Goal: Information Seeking & Learning: Learn about a topic

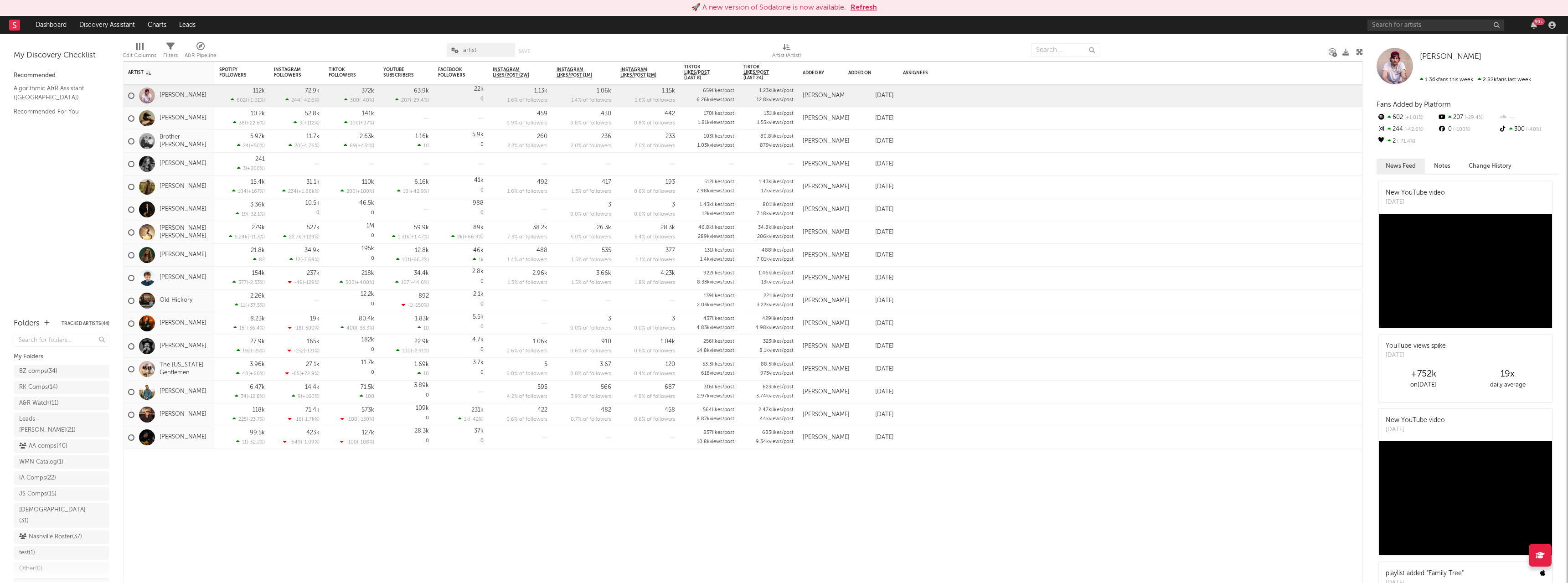
scroll to position [25, 0]
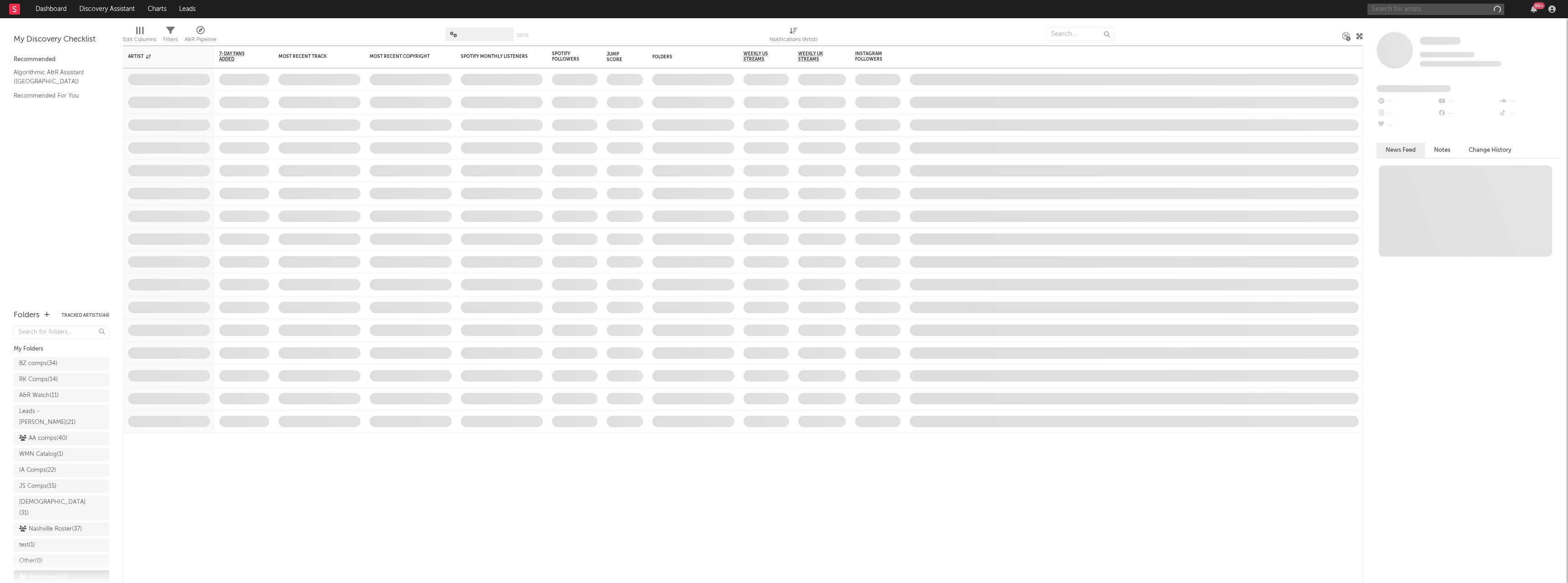
click at [1391, 6] on input "text" at bounding box center [1435, 9] width 137 height 11
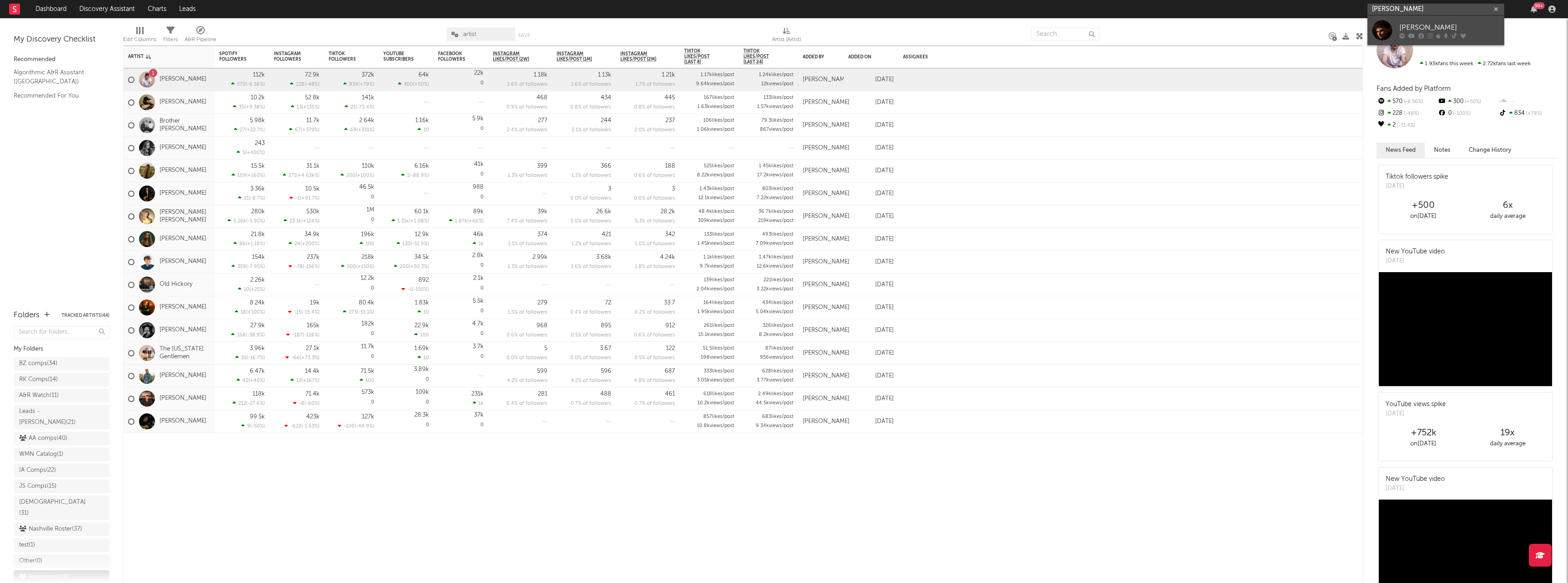
type input "[PERSON_NAME]"
click at [1395, 32] on link "[PERSON_NAME]" at bounding box center [1435, 30] width 137 height 30
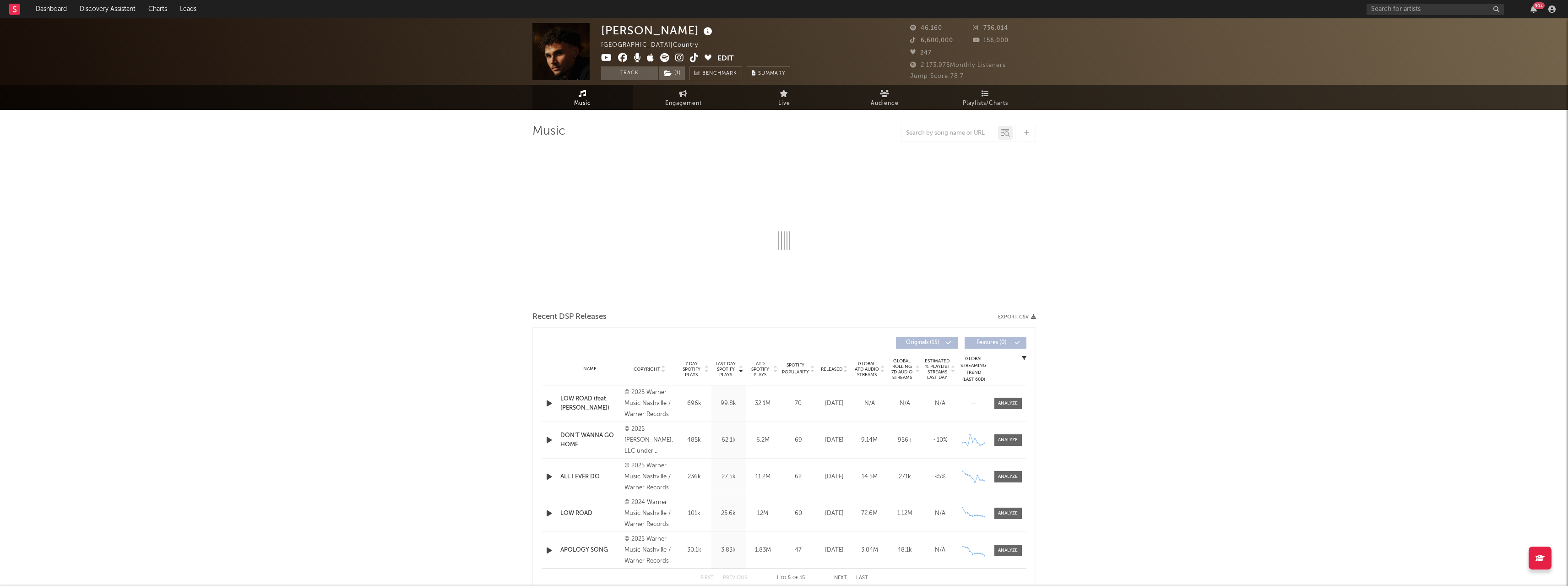
select select "6m"
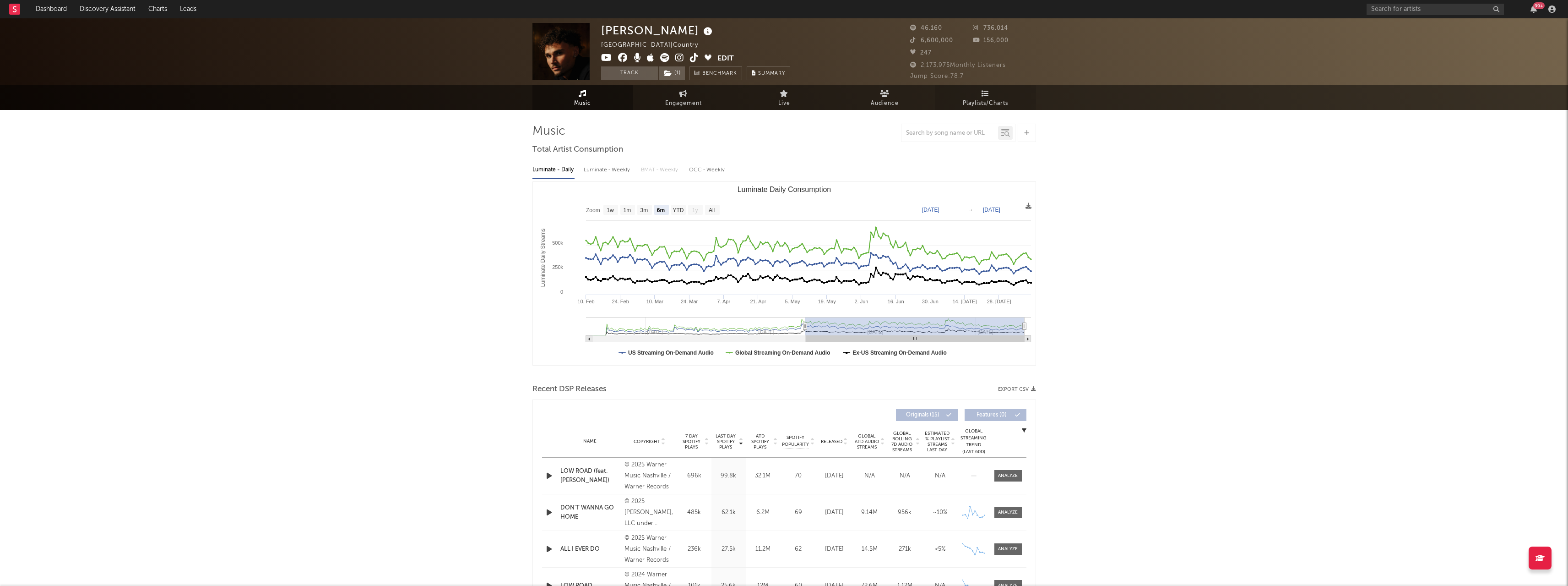
click at [961, 99] on link "Playlists/Charts" at bounding box center [985, 98] width 101 height 25
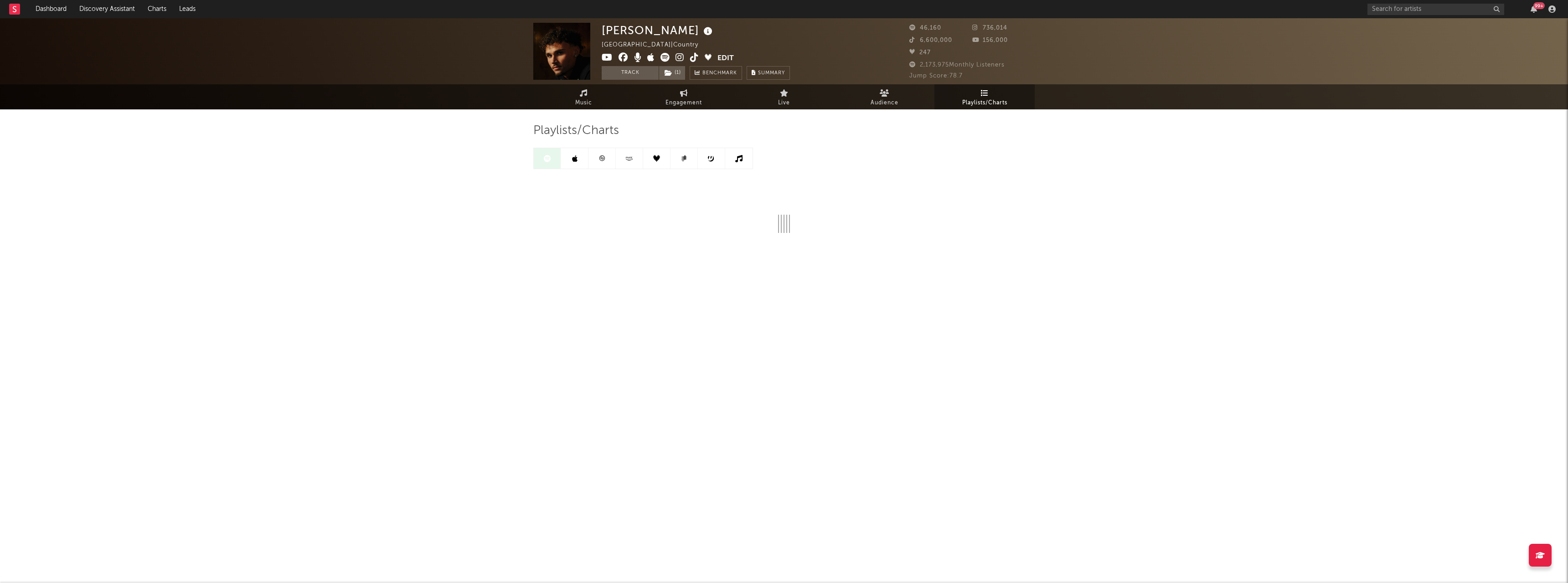
click at [574, 159] on icon at bounding box center [574, 159] width 6 height 8
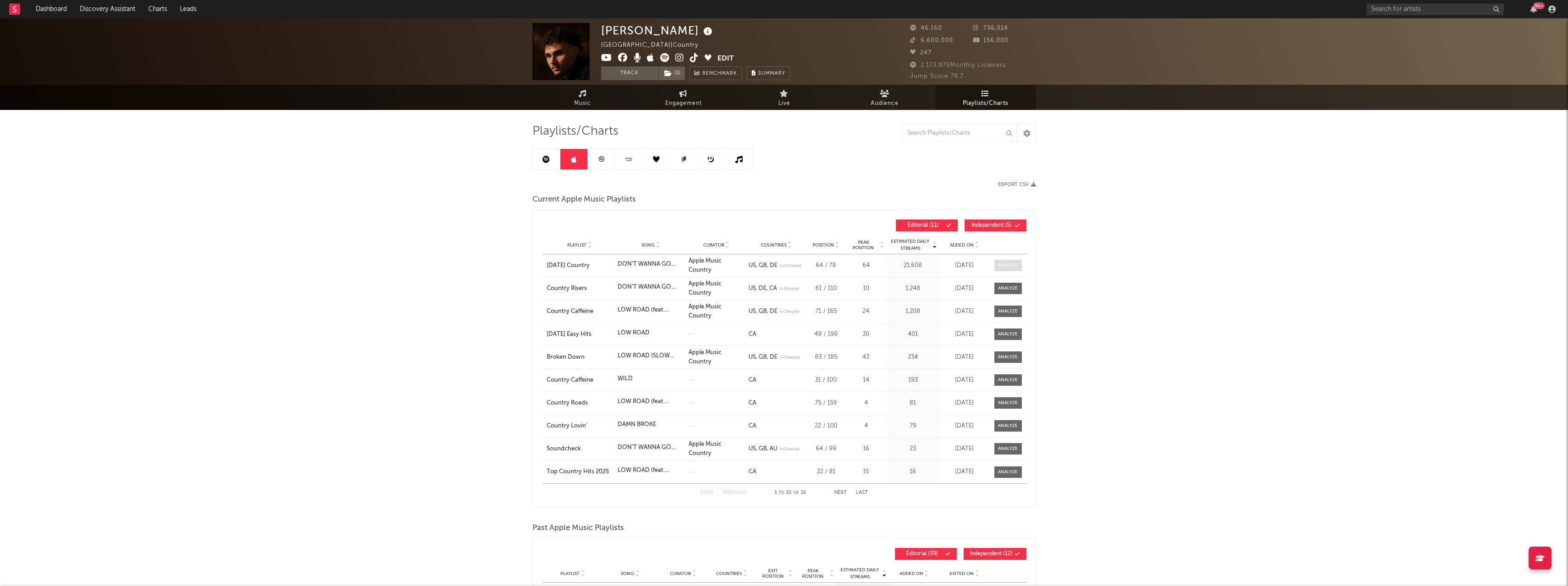
click at [1001, 263] on div at bounding box center [1008, 265] width 20 height 7
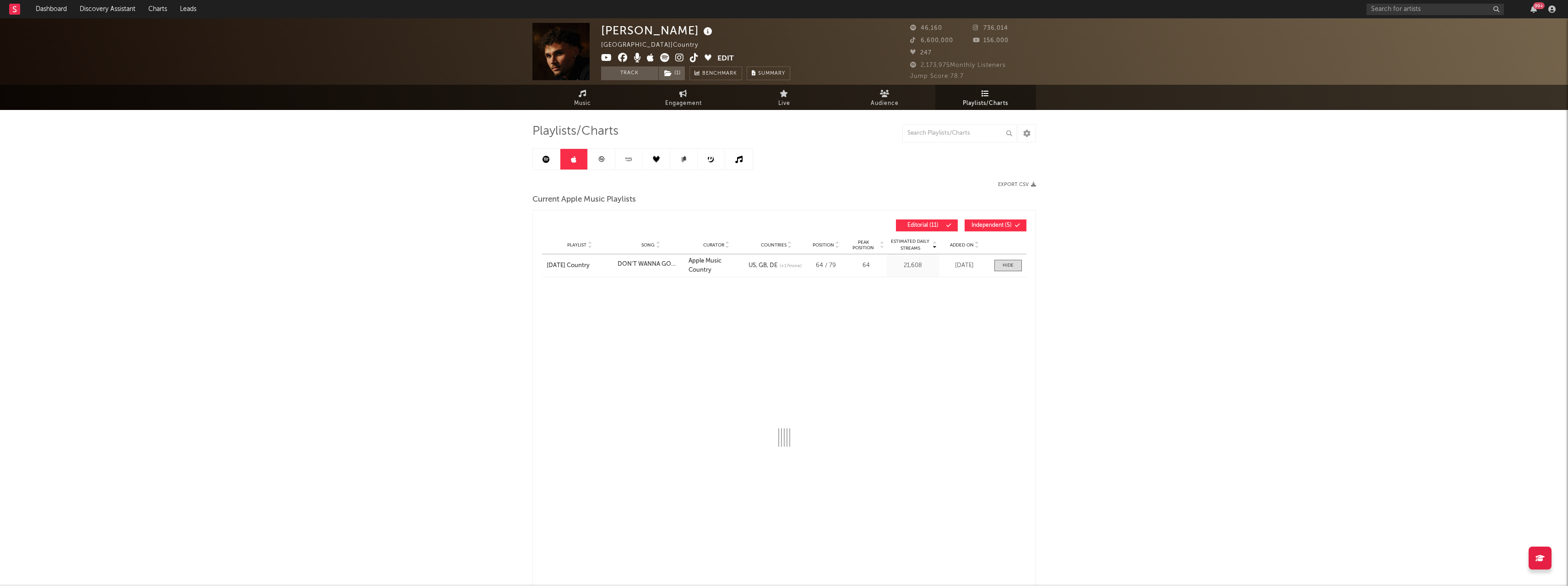
select select "1w"
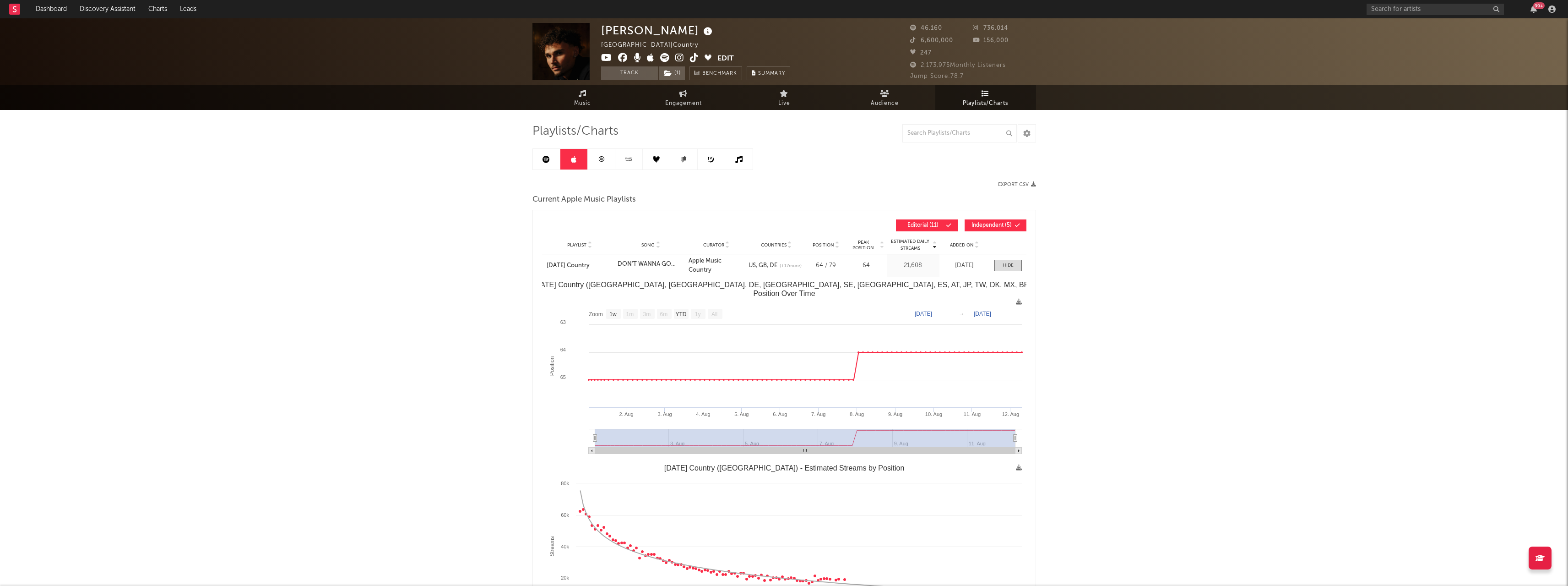
click at [1388, 3] on div "99 +" at bounding box center [1462, 9] width 192 height 18
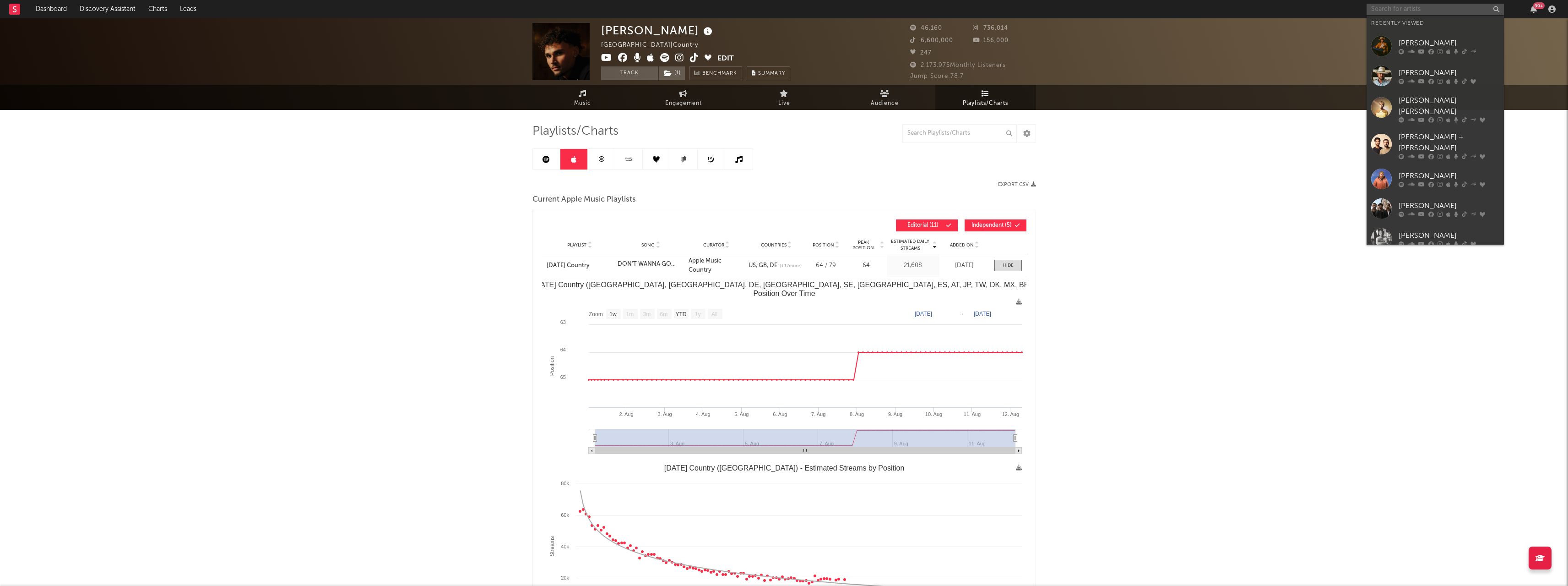
click at [1388, 6] on input "text" at bounding box center [1435, 10] width 138 height 11
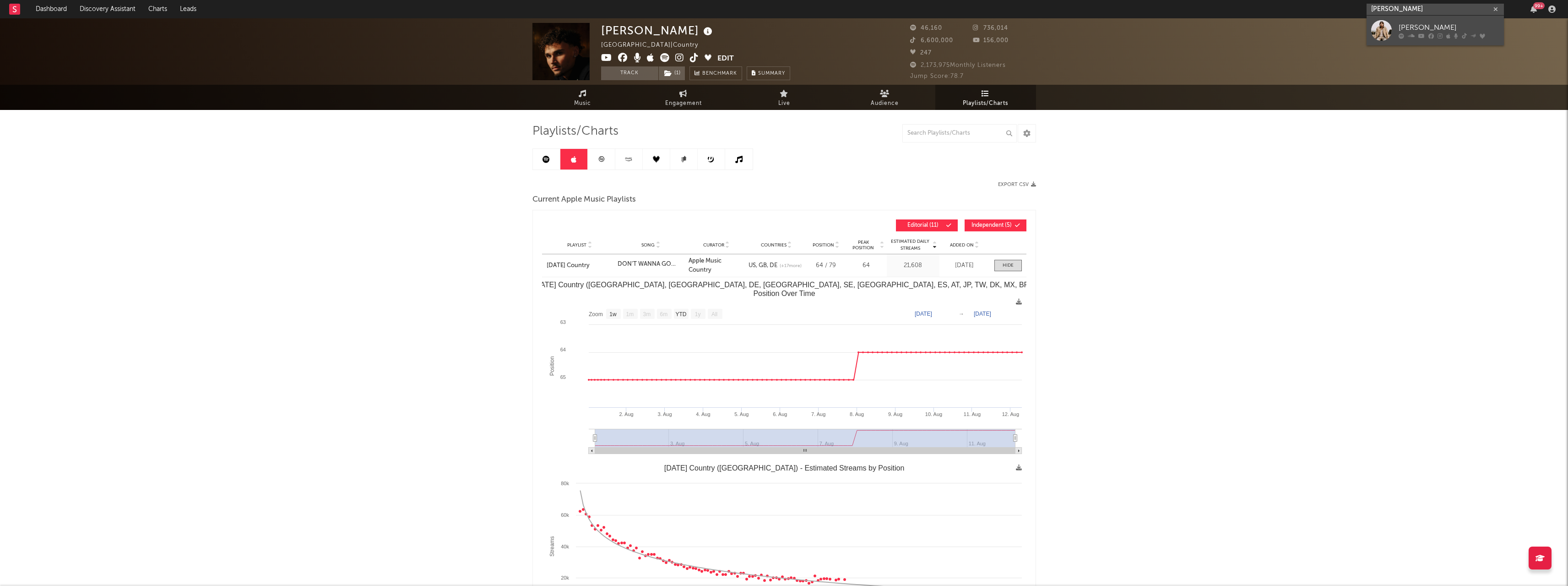
type input "[PERSON_NAME]"
click at [1403, 27] on div "[PERSON_NAME]" at bounding box center [1449, 27] width 101 height 11
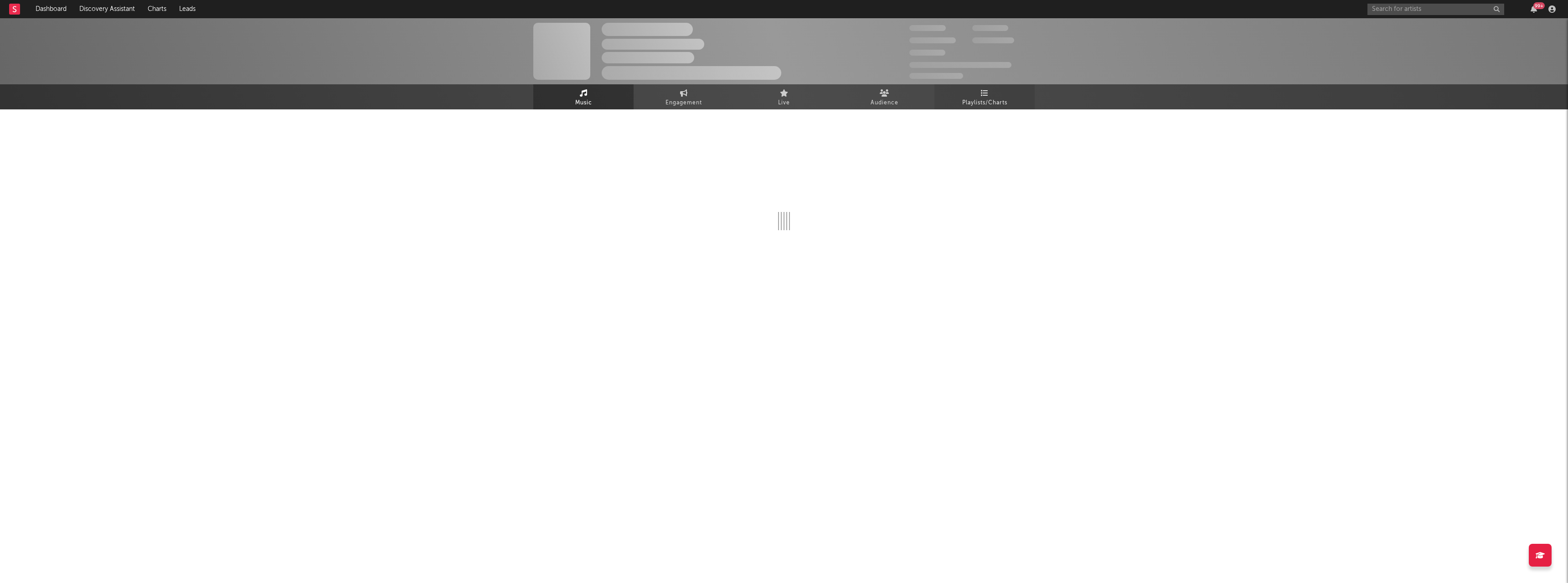
select select "6m"
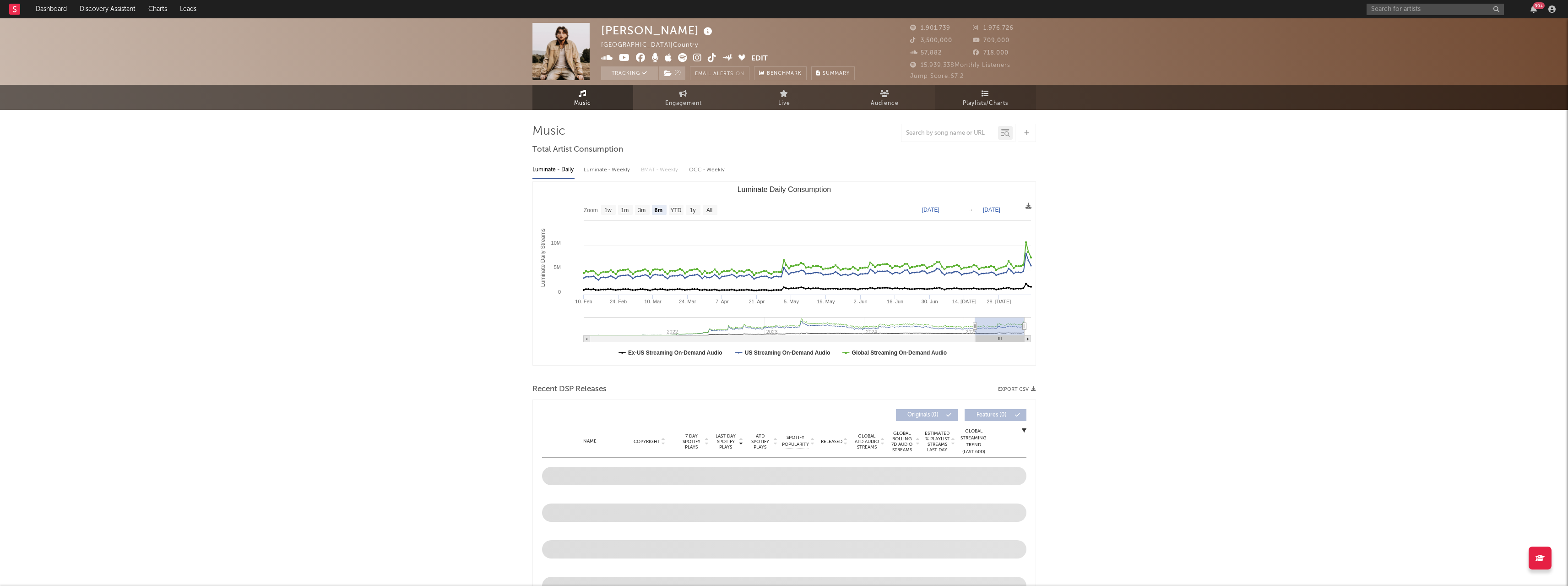
click at [997, 95] on link "Playlists/Charts" at bounding box center [985, 98] width 101 height 25
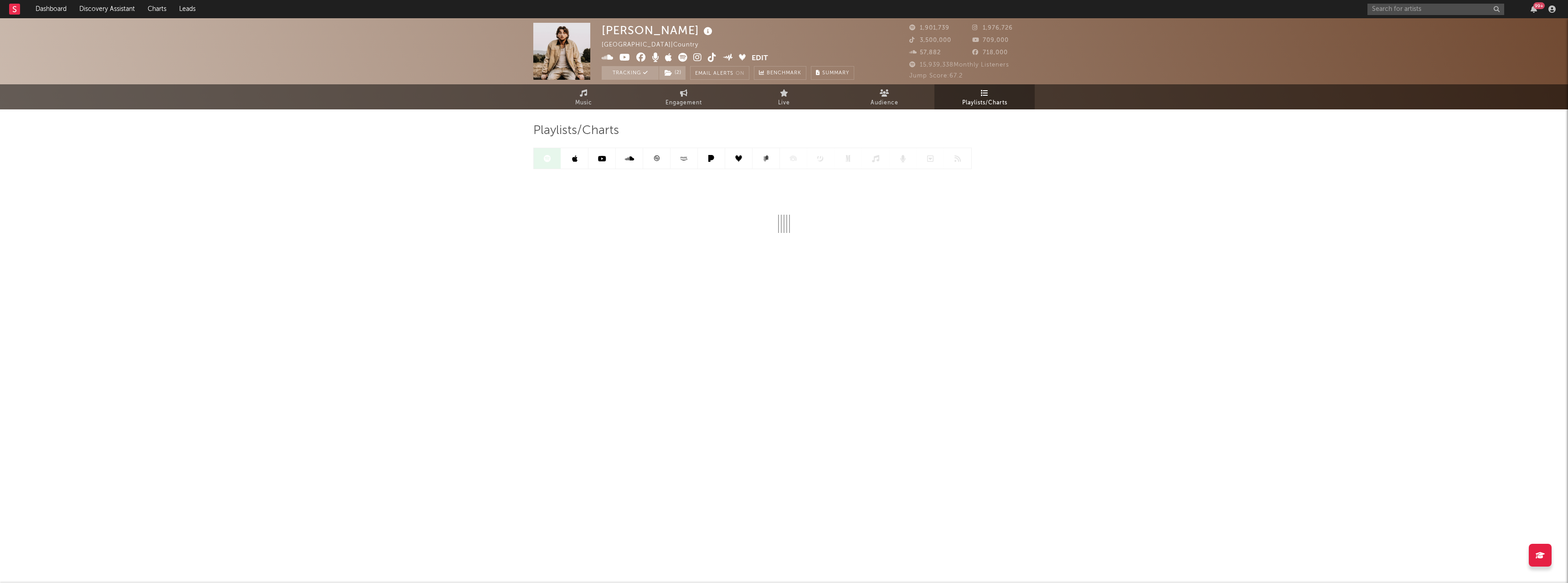
click at [677, 162] on link at bounding box center [684, 158] width 27 height 20
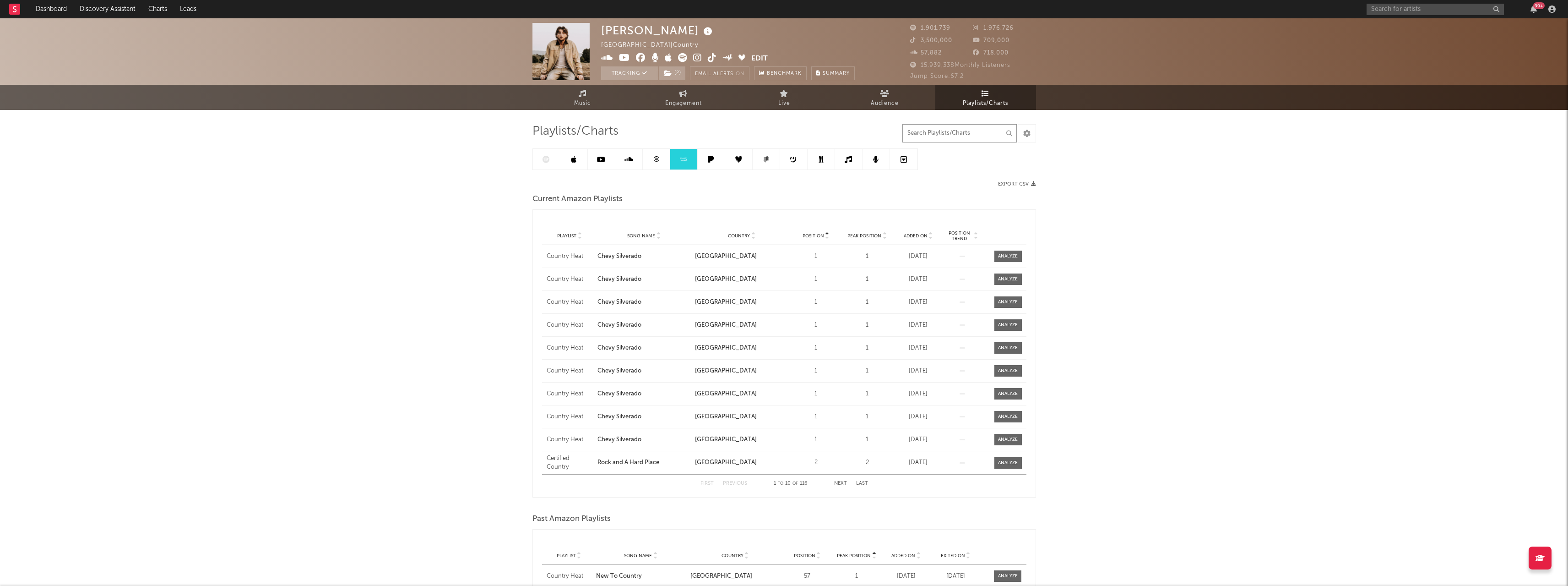
click at [981, 138] on input "text" at bounding box center [959, 133] width 115 height 18
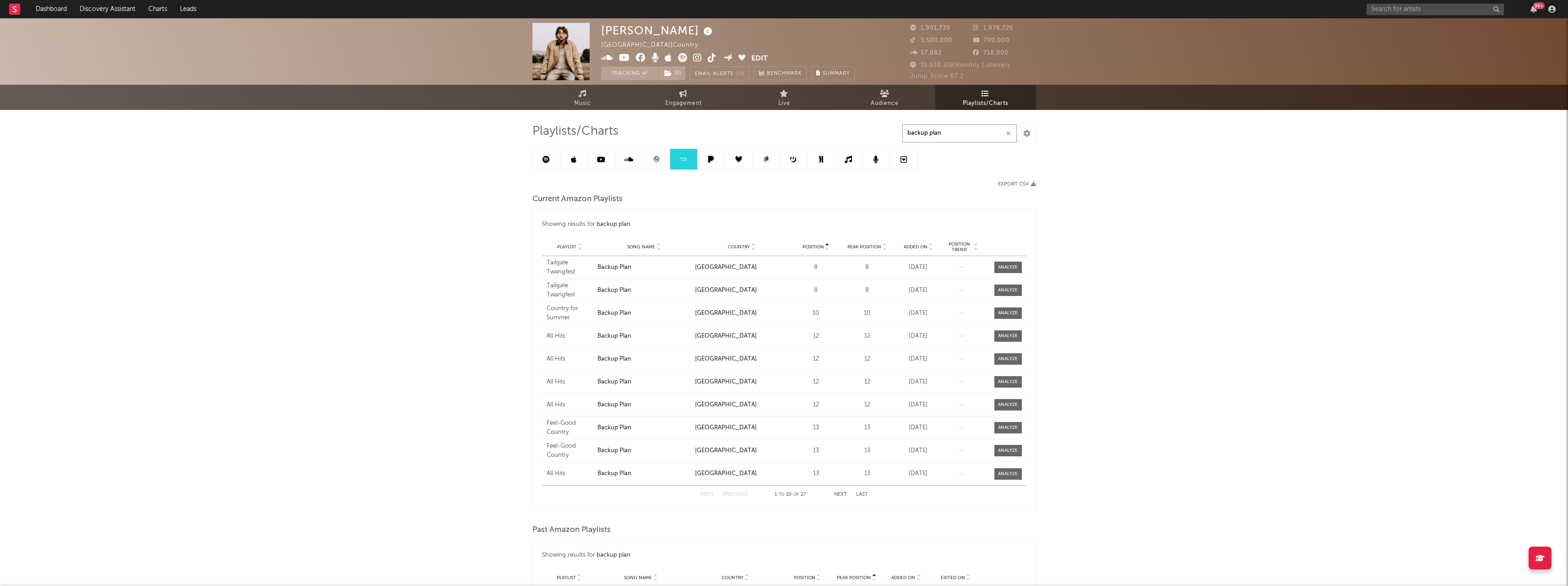
type input "backup plan"
click at [1013, 410] on div "Playlist All Hits Song Name Backup Plan Country [GEOGRAPHIC_DATA] Position 12 P…" at bounding box center [784, 404] width 484 height 22
click at [1013, 407] on div at bounding box center [1008, 405] width 20 height 7
select select "1w"
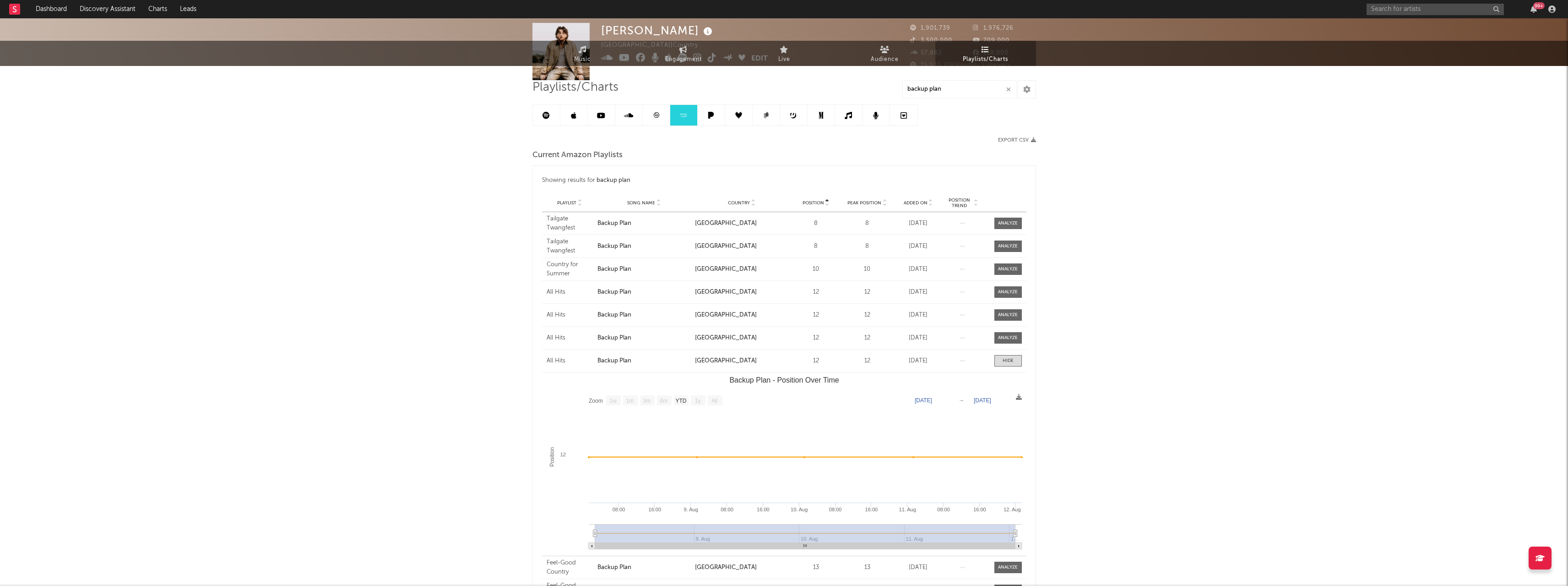
scroll to position [91, 0]
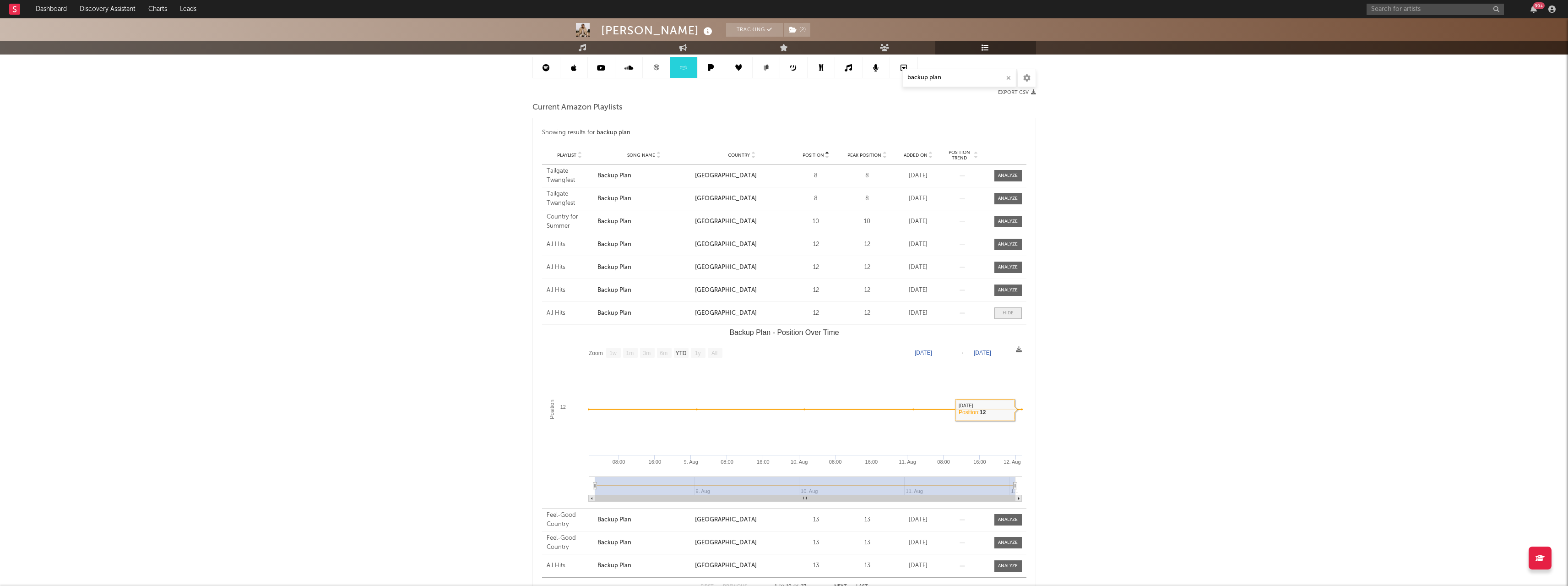
click at [1008, 311] on div at bounding box center [1008, 313] width 11 height 7
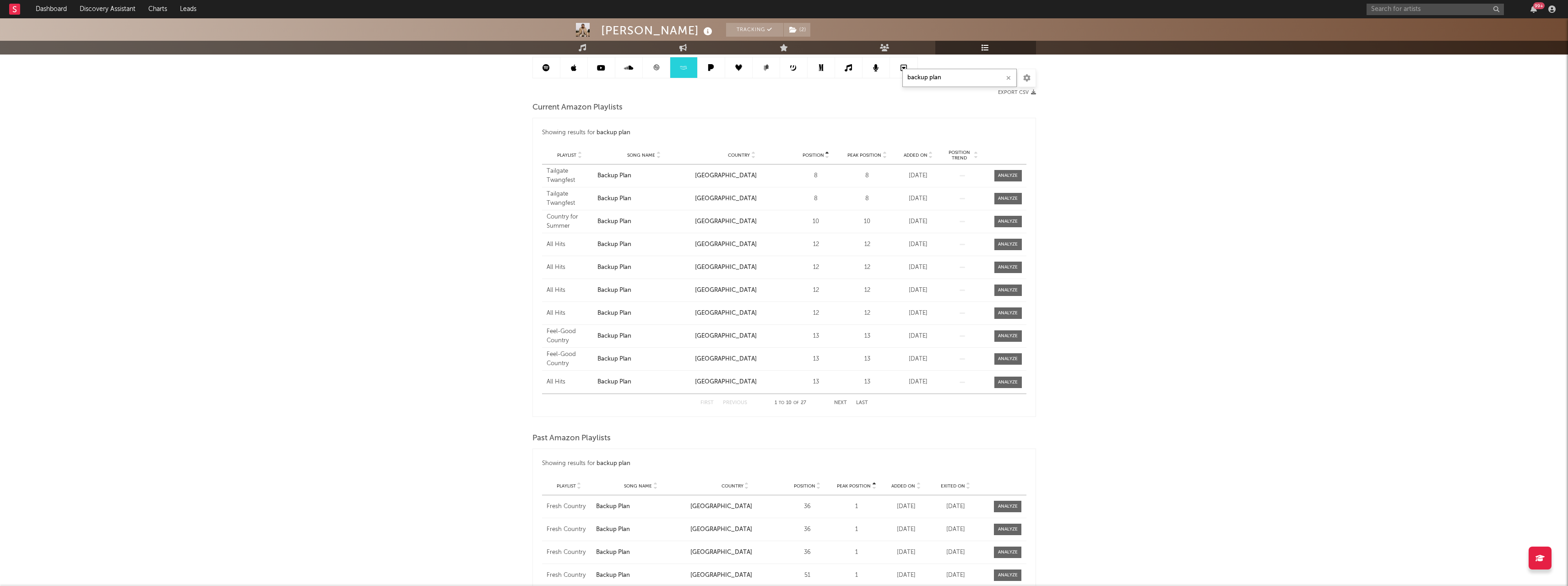
drag, startPoint x: 943, startPoint y: 77, endPoint x: 905, endPoint y: 77, distance: 38.0
click at [905, 77] on input "backup plan" at bounding box center [959, 77] width 115 height 18
click at [836, 402] on button "Next" at bounding box center [841, 403] width 13 height 5
type input "country heat"
click at [1016, 292] on div at bounding box center [1008, 290] width 20 height 7
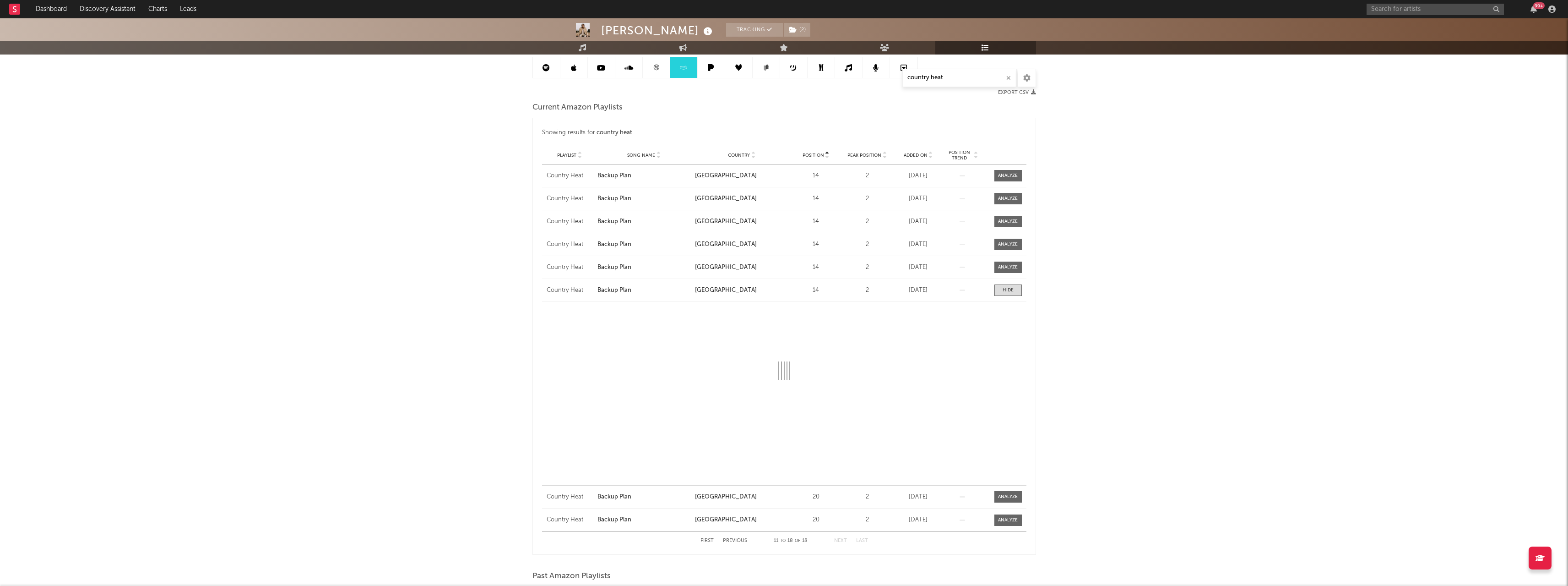
select select "1w"
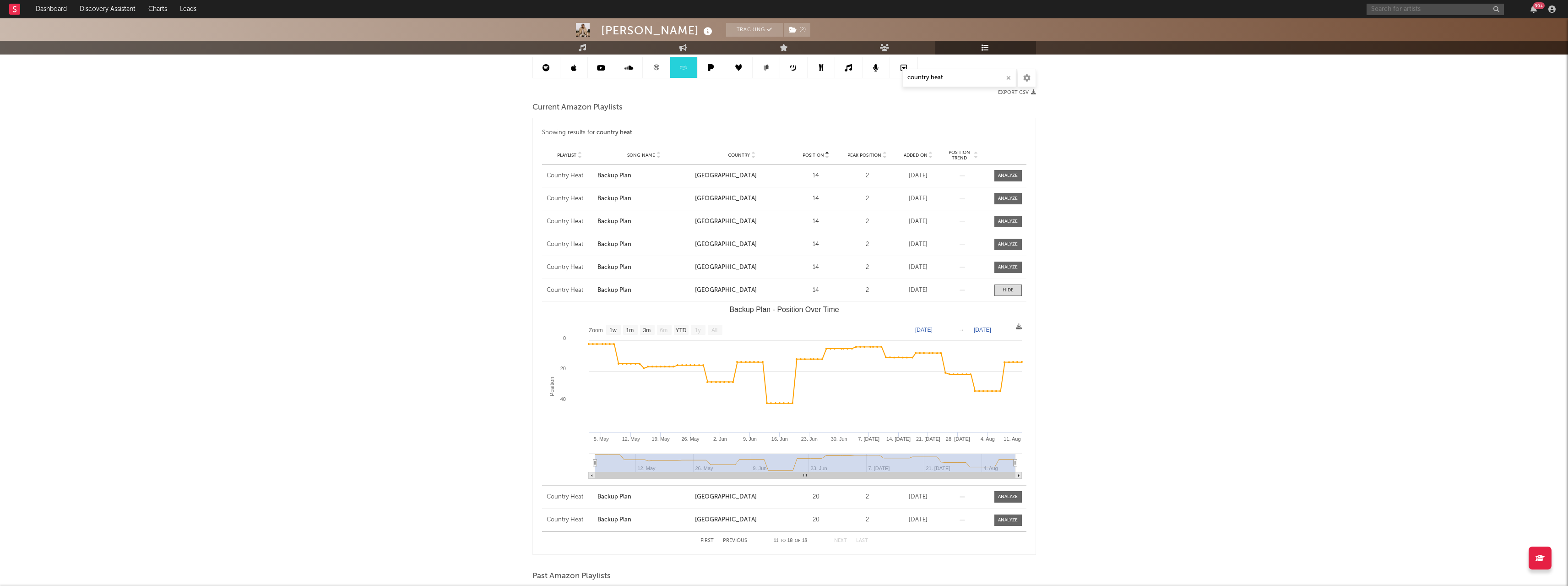
click at [1463, 10] on input "text" at bounding box center [1435, 10] width 138 height 11
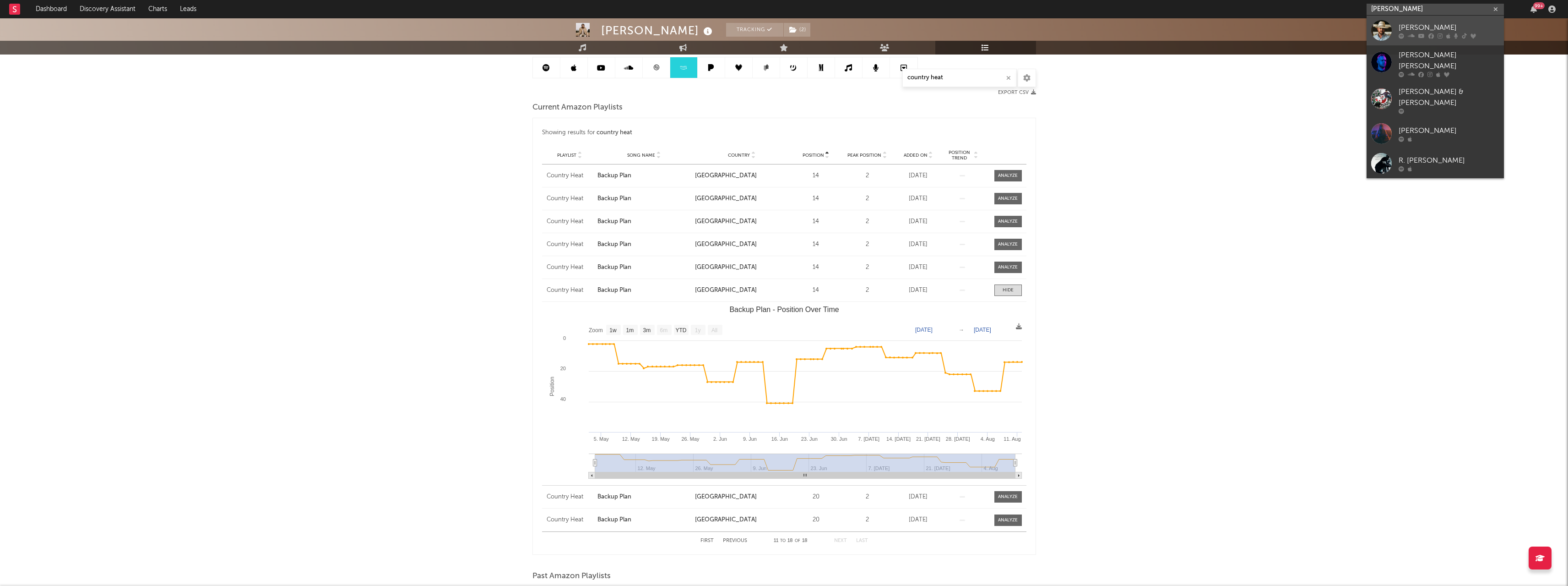
type input "[PERSON_NAME]"
click at [1436, 27] on div "[PERSON_NAME]" at bounding box center [1449, 27] width 101 height 11
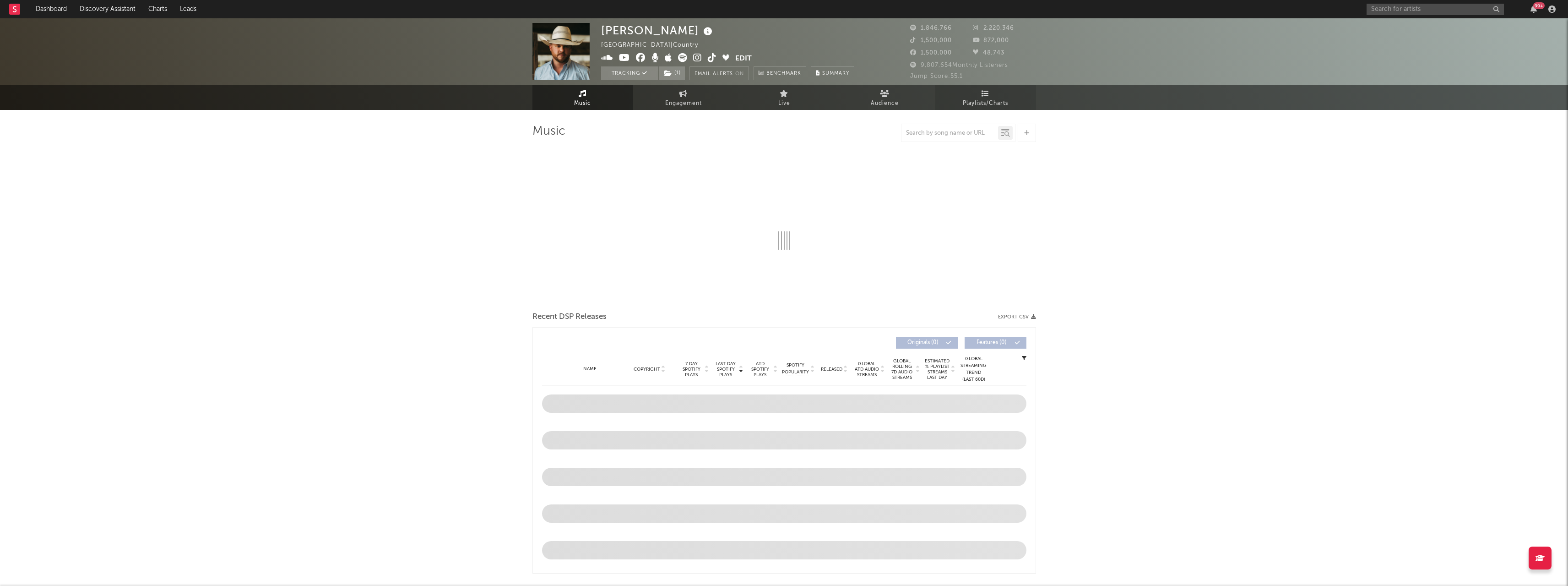
click at [1004, 103] on span "Playlists/Charts" at bounding box center [985, 103] width 45 height 11
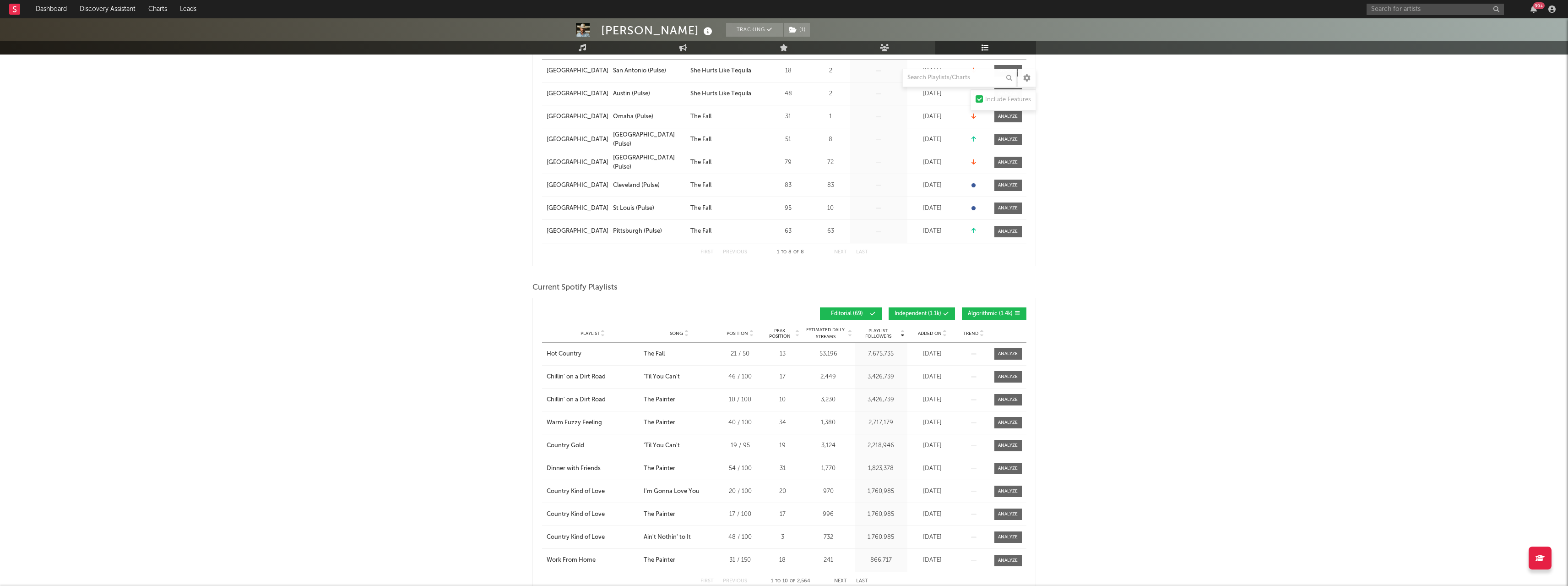
scroll to position [229, 0]
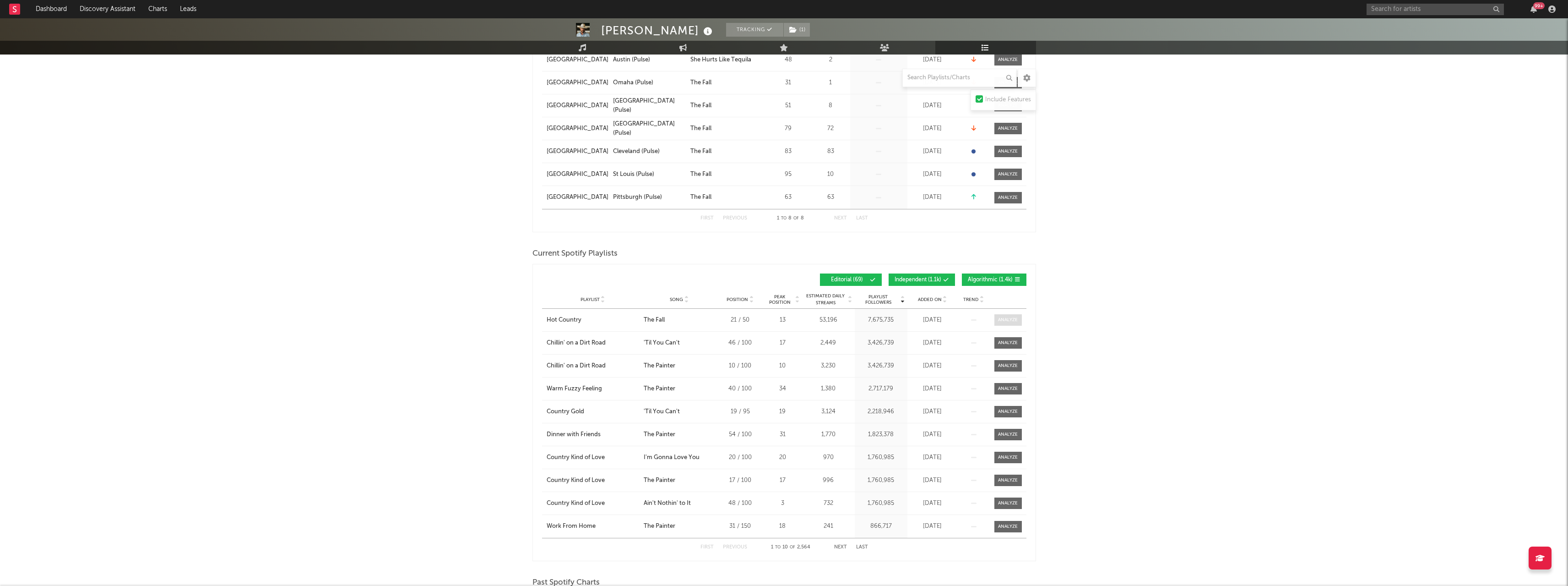
click at [1019, 319] on span at bounding box center [1008, 320] width 27 height 11
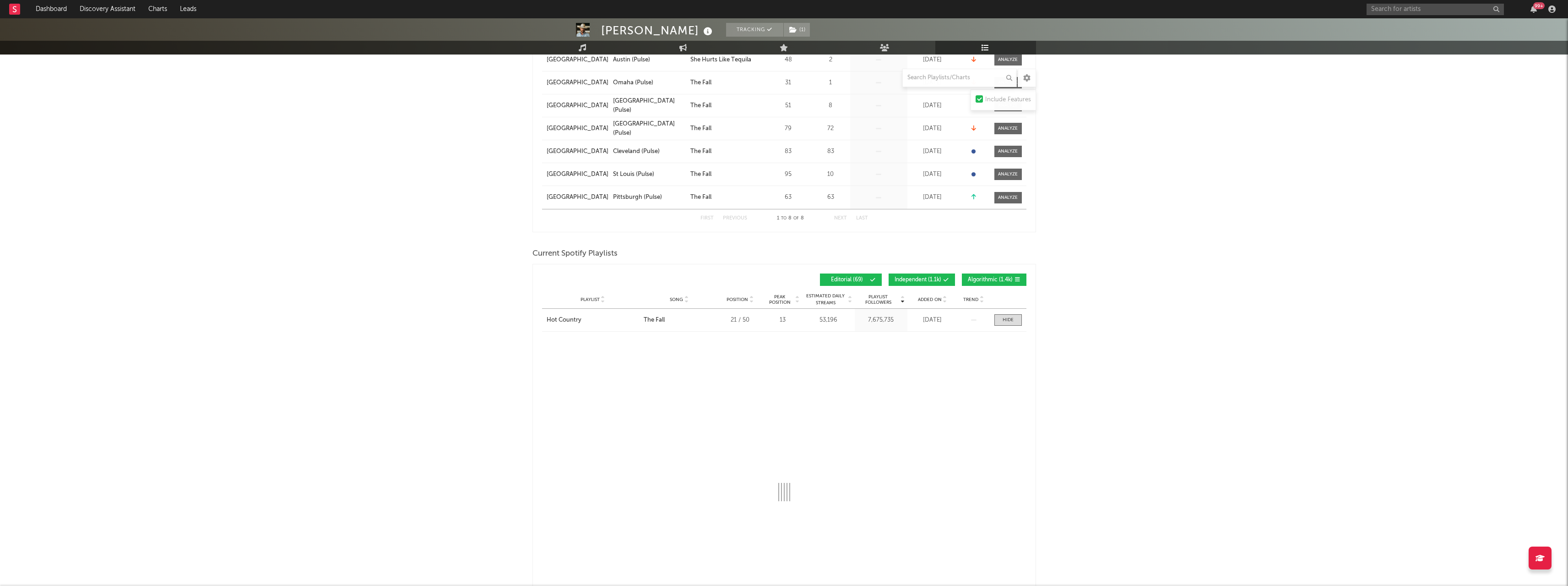
select select "1w"
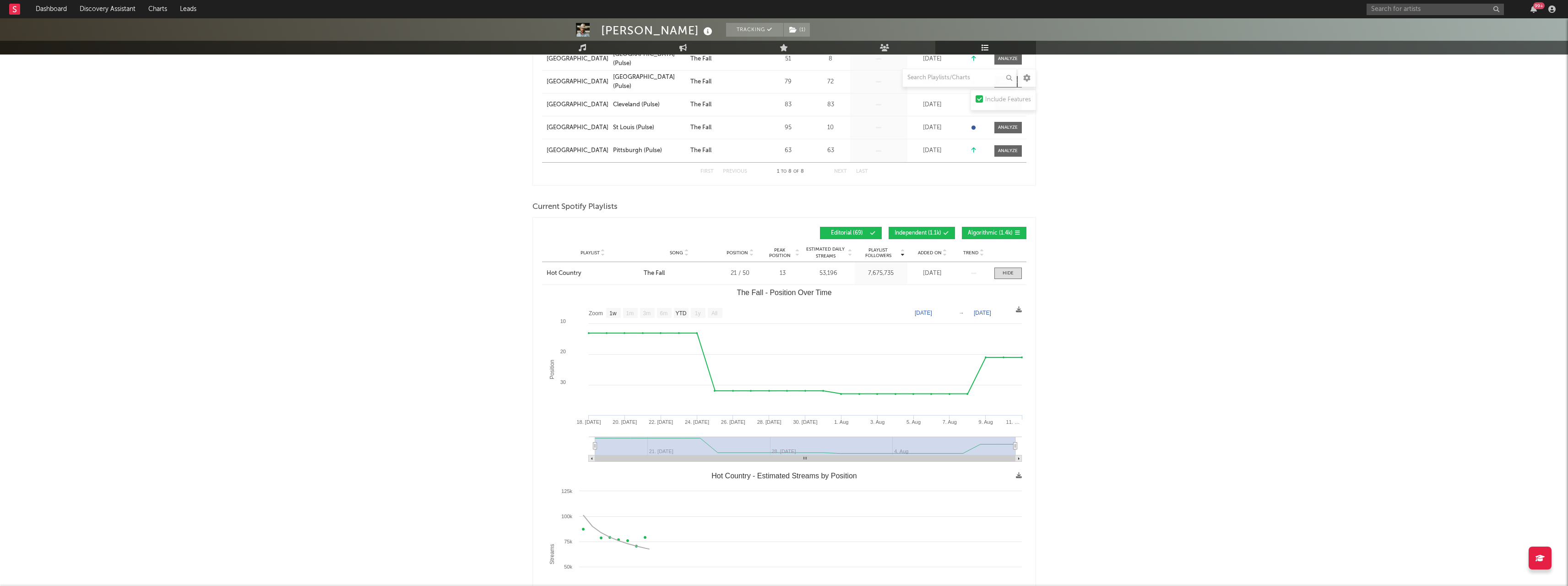
scroll to position [320, 0]
